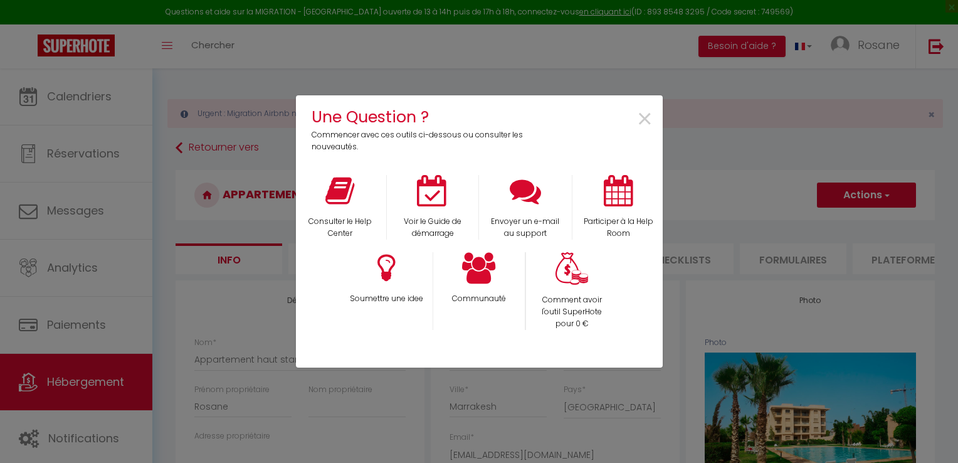
select select "4"
select select "2"
select select "1"
select select "14:00"
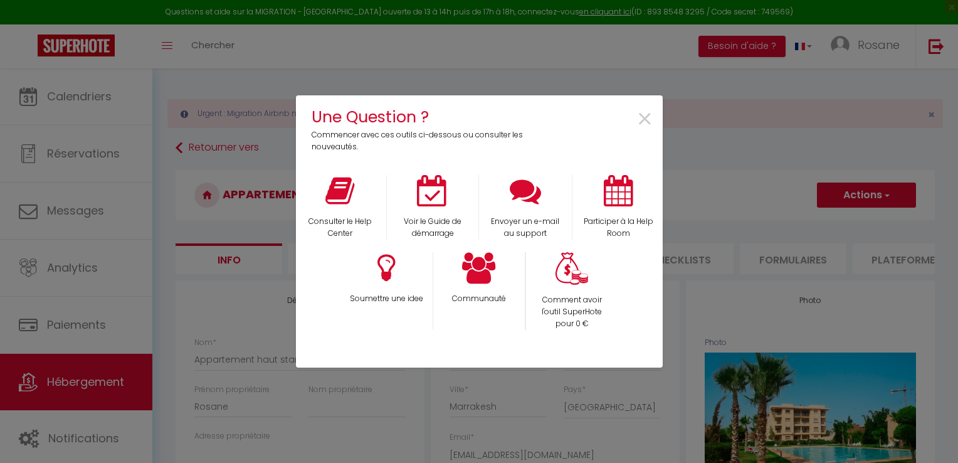
select select
select select "11:00"
select select "30"
select select "120"
select select "146"
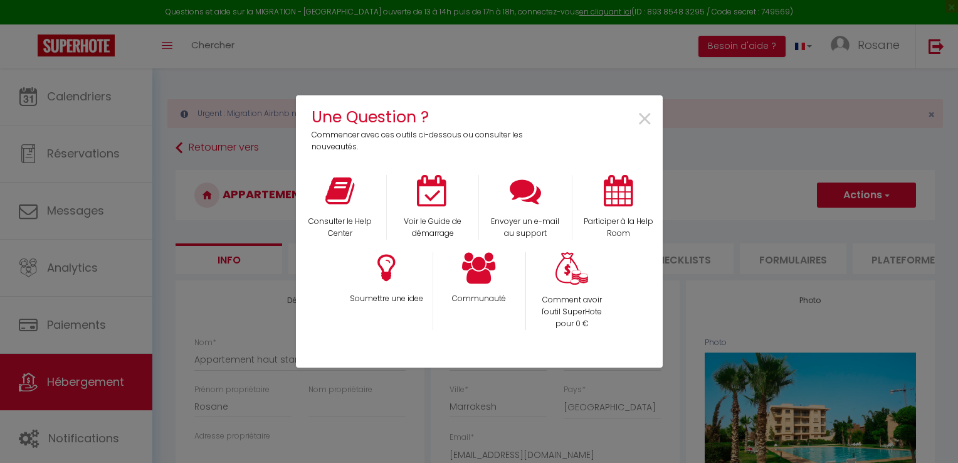
select select "28"
click at [477, 280] on icon at bounding box center [479, 267] width 34 height 31
